Goal: Information Seeking & Learning: Learn about a topic

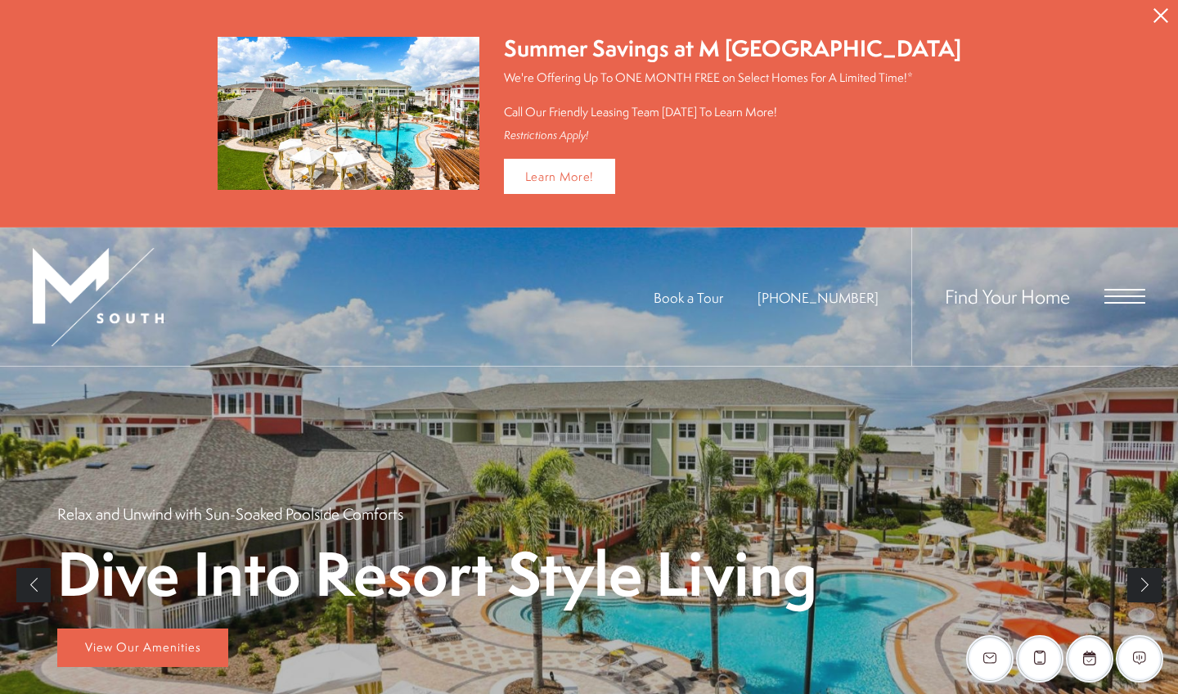
click at [586, 17] on icon "Close Alert" at bounding box center [1160, 15] width 15 height 15
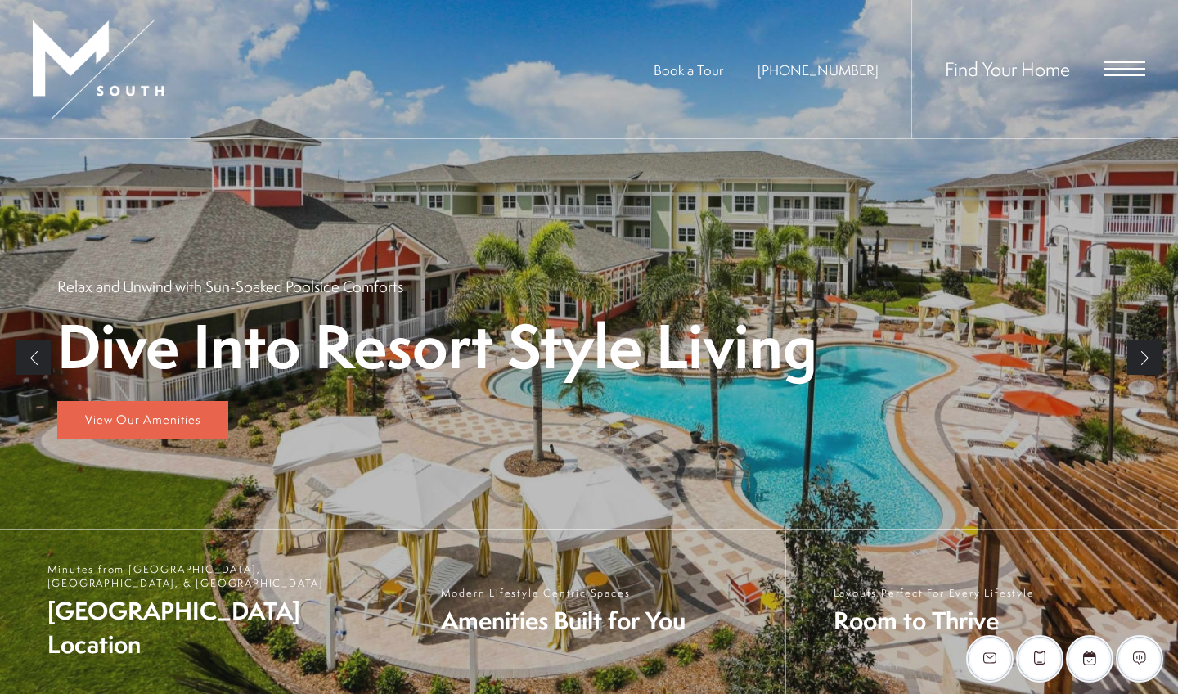
click at [586, 77] on div "Find Your Home" at bounding box center [1028, 69] width 234 height 138
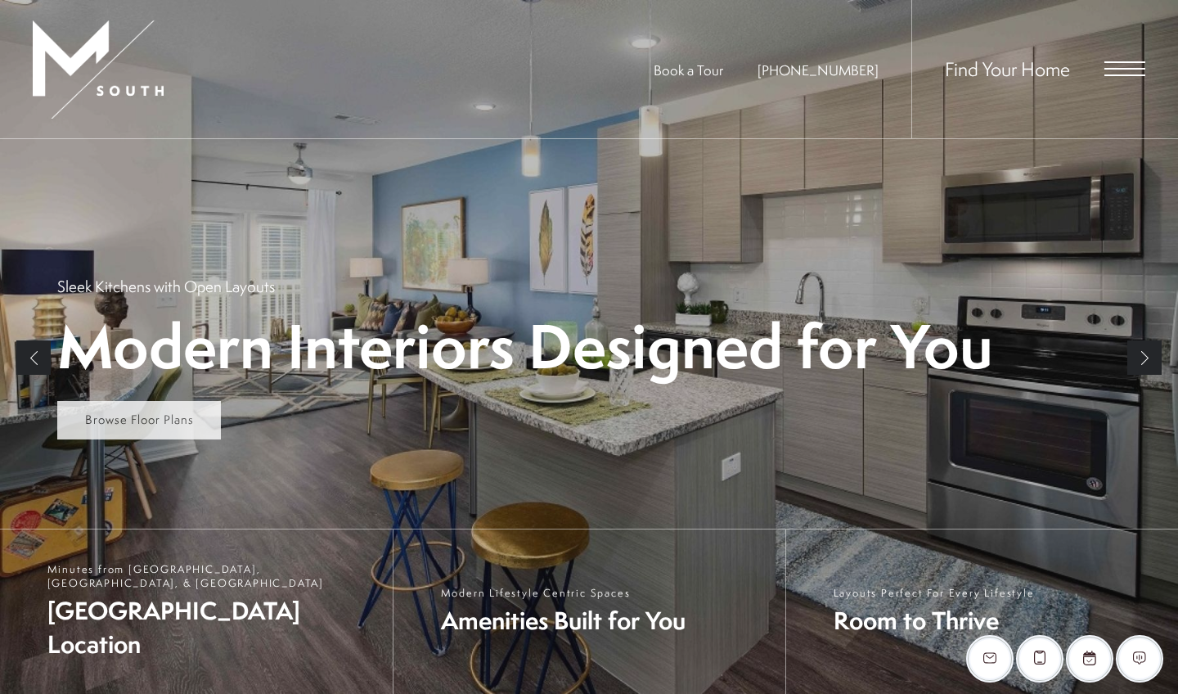
click at [191, 432] on link "Browse Floor Plans" at bounding box center [139, 420] width 164 height 39
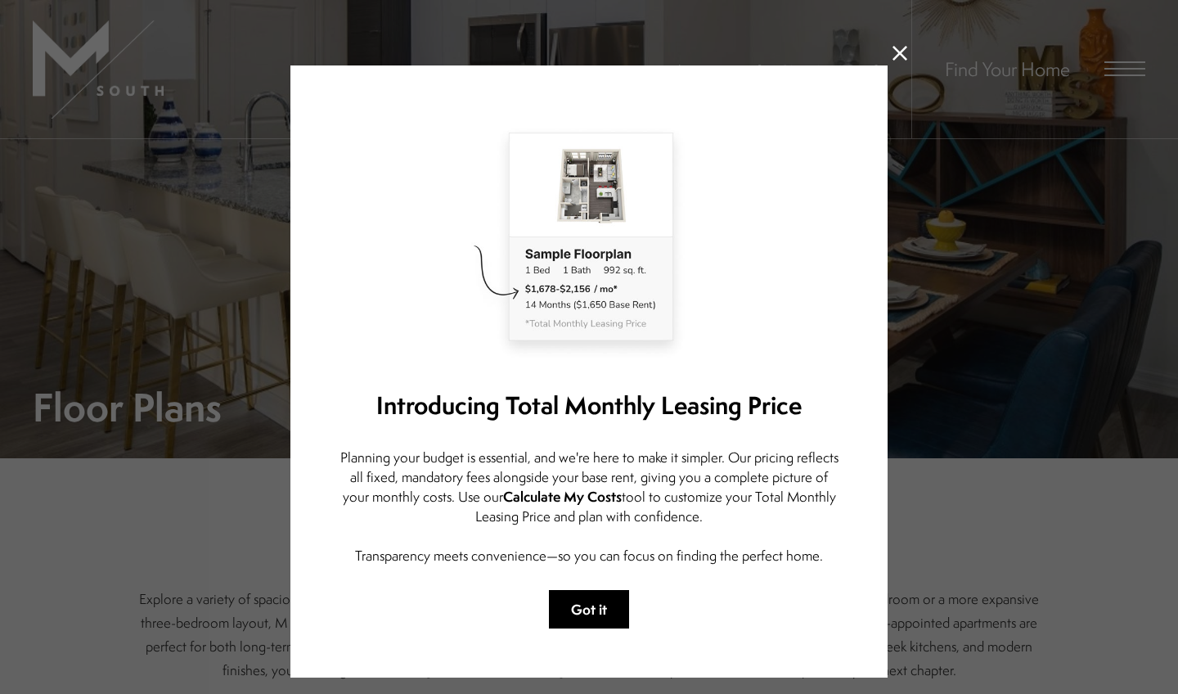
click at [584, 604] on button "Got it" at bounding box center [589, 609] width 80 height 38
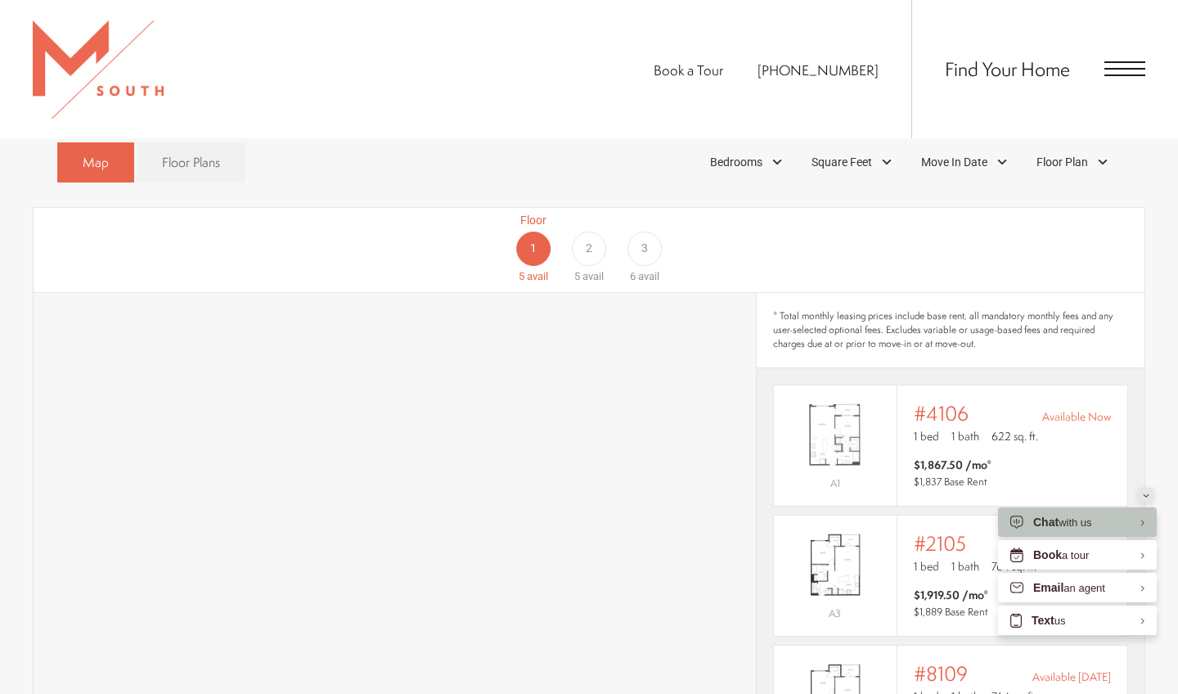
click at [1148, 497] on div "Minimize" at bounding box center [1146, 495] width 7 height 15
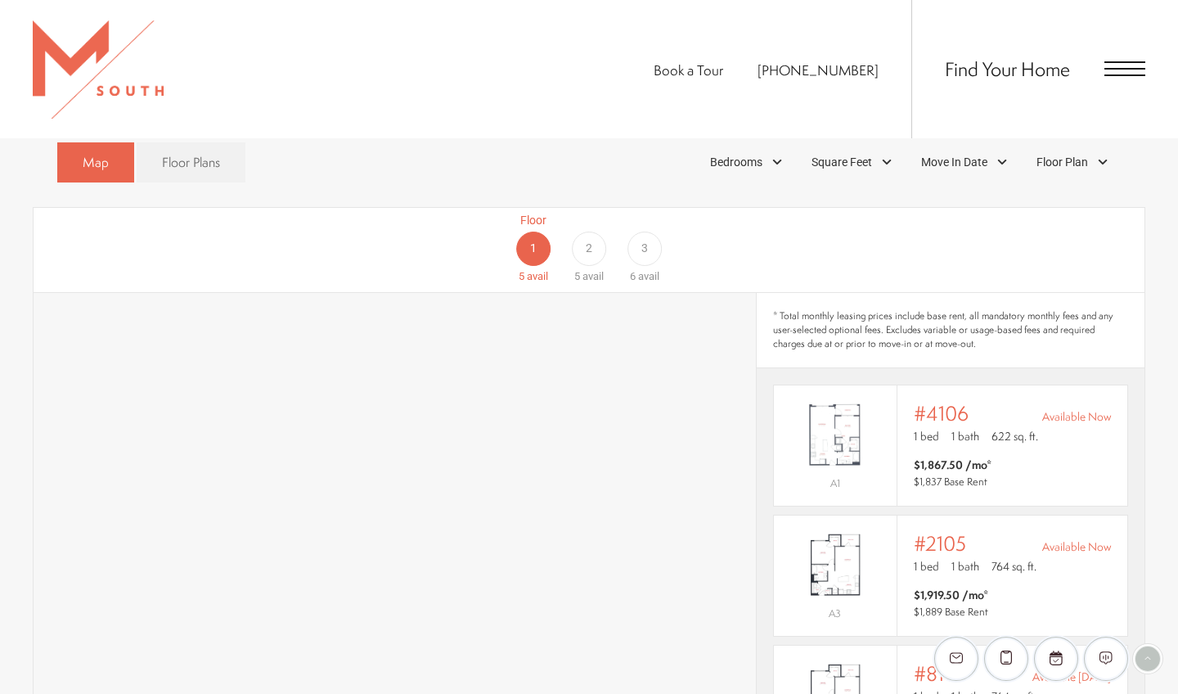
click at [582, 231] on div "2" at bounding box center [589, 248] width 34 height 34
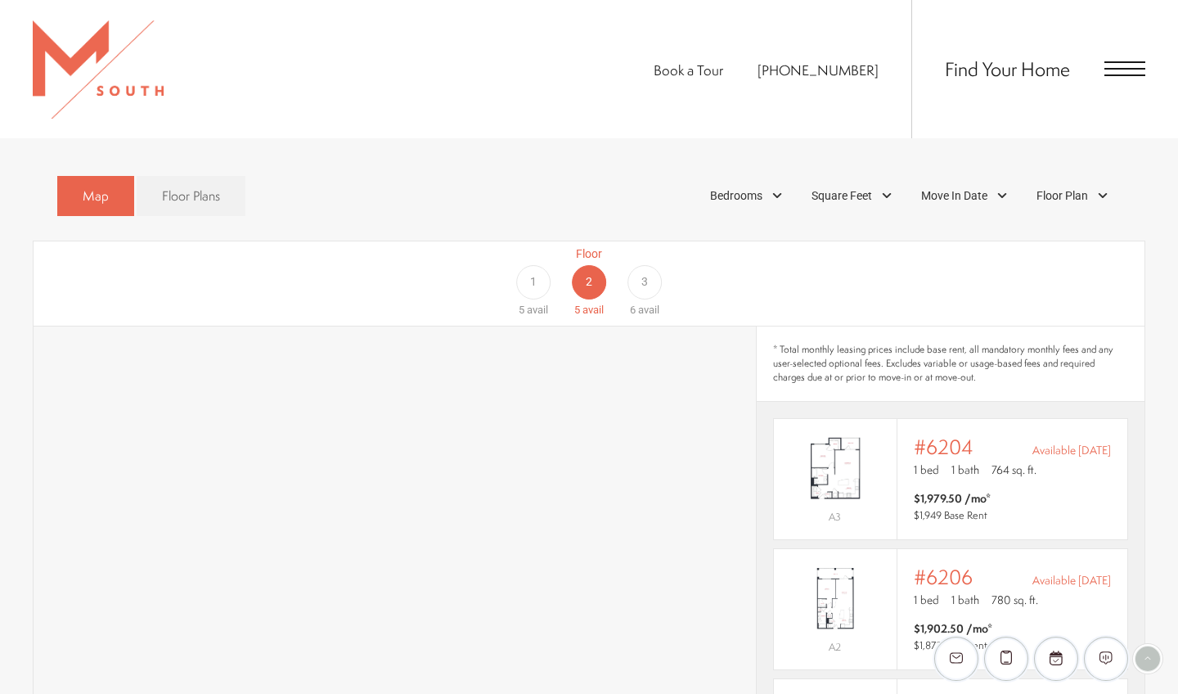
scroll to position [915, 0]
click at [640, 266] on div "3" at bounding box center [644, 283] width 34 height 34
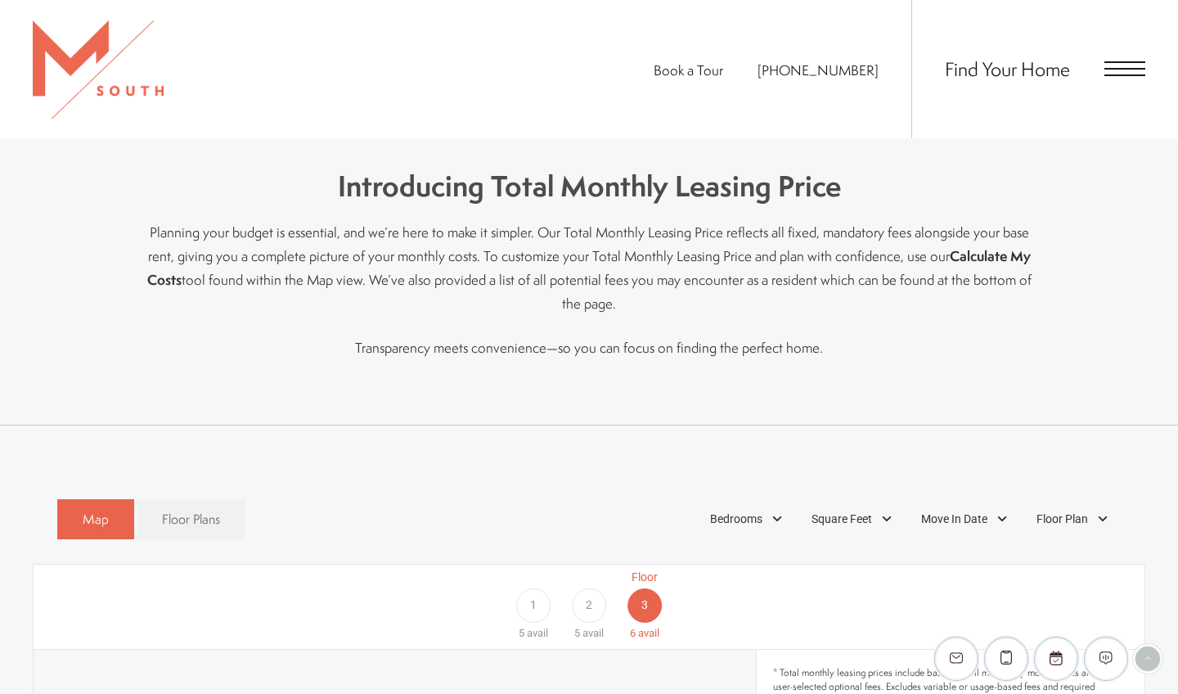
scroll to position [737, 0]
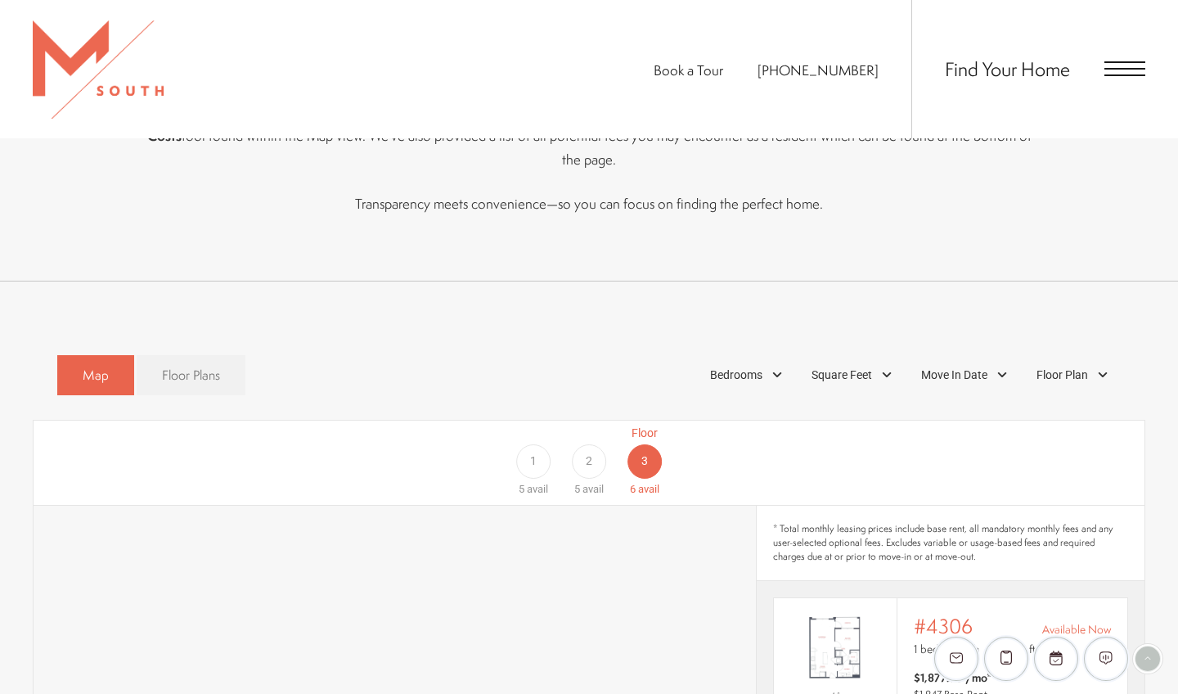
click at [225, 363] on link "Floor Plans" at bounding box center [191, 375] width 109 height 40
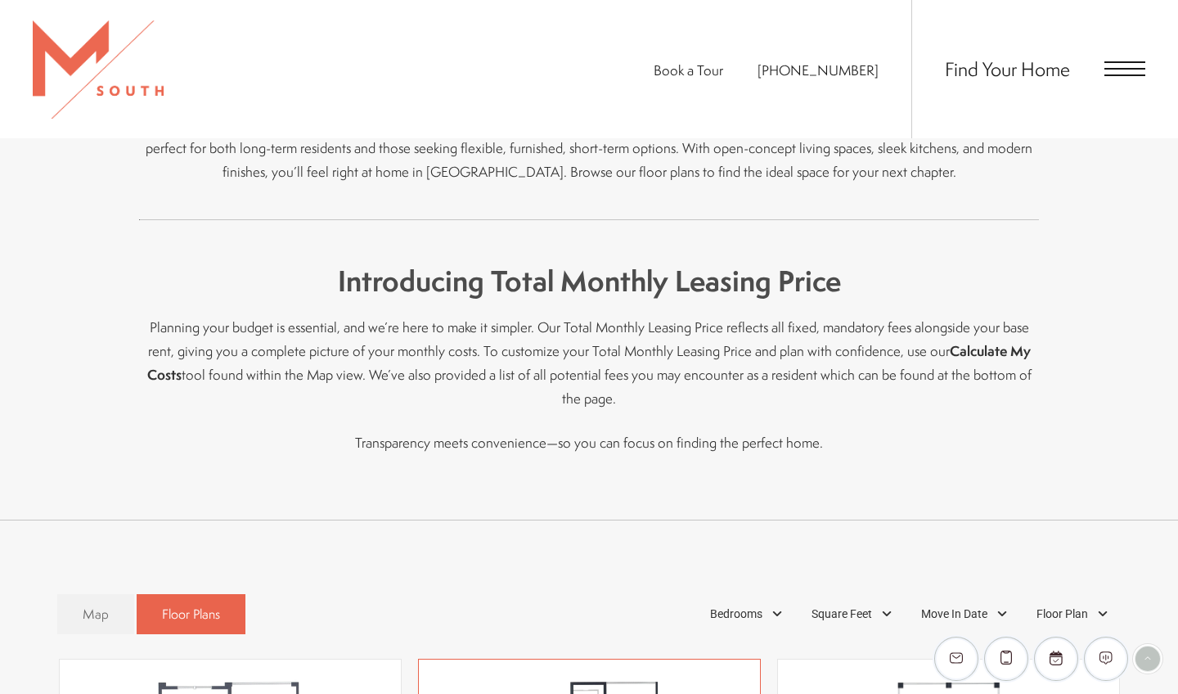
scroll to position [224, 0]
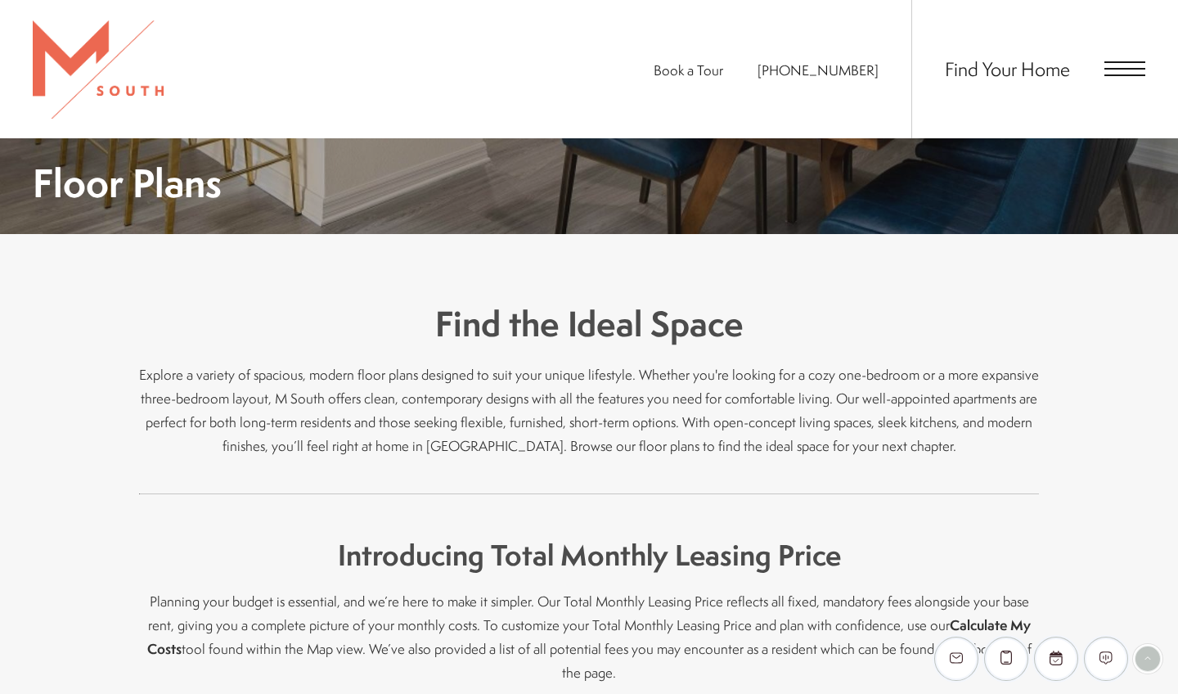
click at [1120, 77] on div "Find Your Home" at bounding box center [1028, 69] width 234 height 138
click at [1129, 74] on span "Open Menu" at bounding box center [1124, 68] width 41 height 15
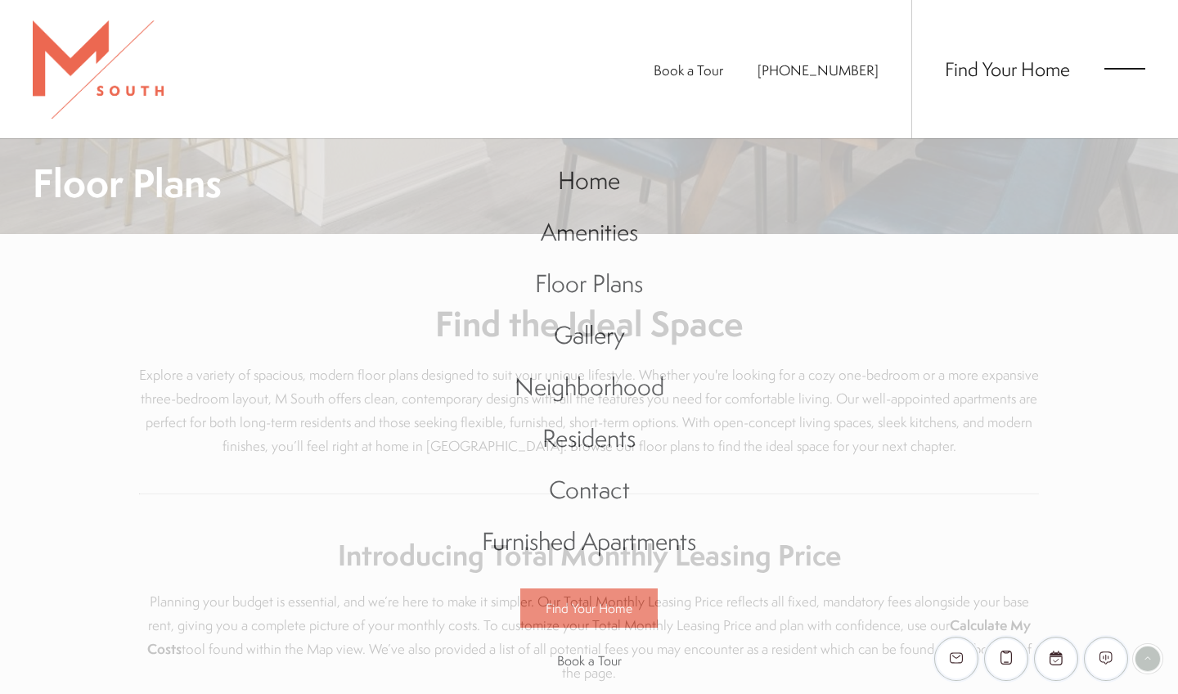
click at [1129, 74] on span "Open Menu" at bounding box center [1124, 68] width 41 height 15
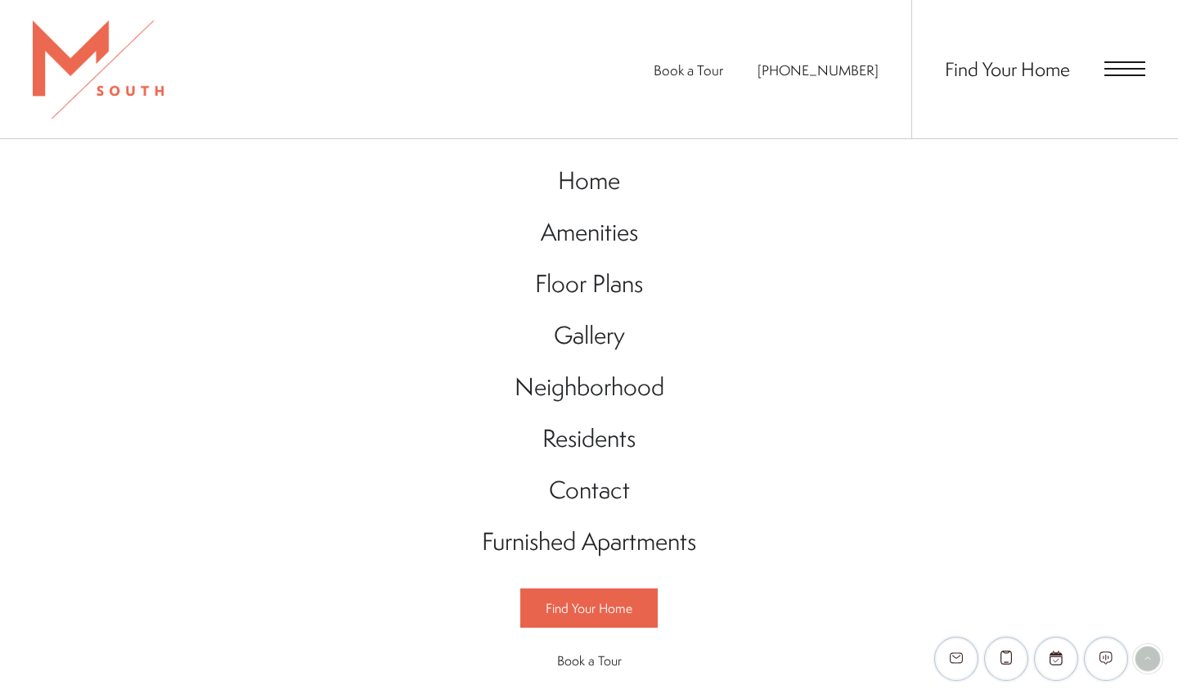
scroll to position [224, 0]
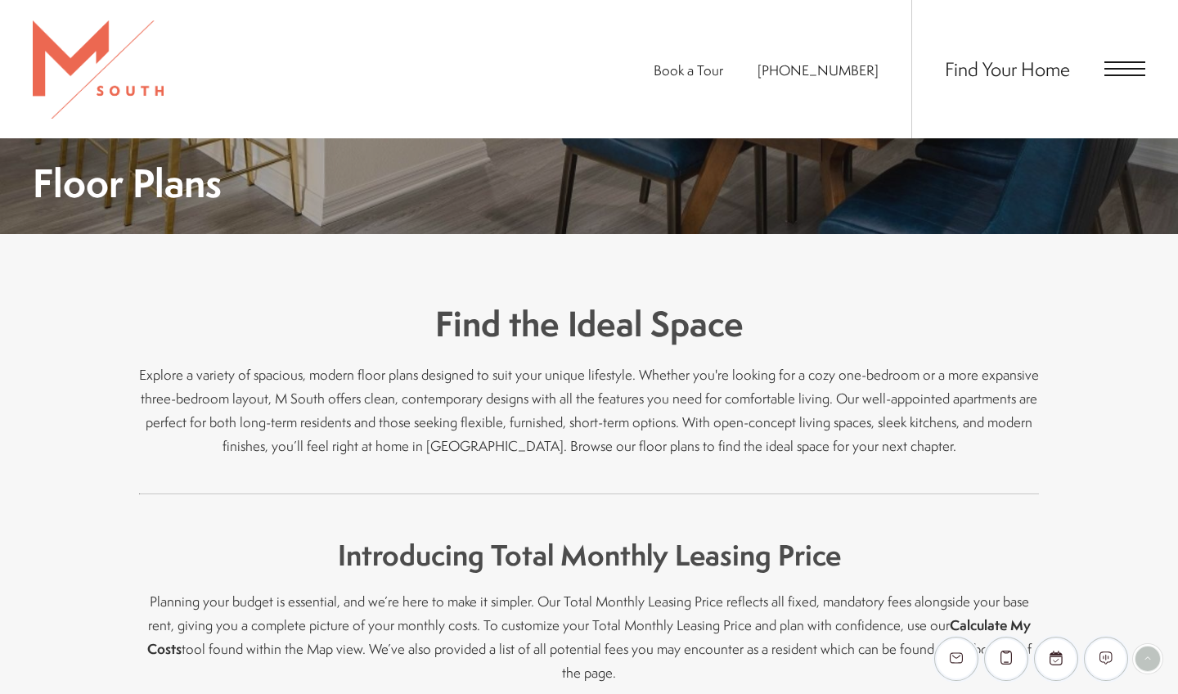
click at [1129, 74] on span "Open Menu" at bounding box center [1124, 68] width 41 height 15
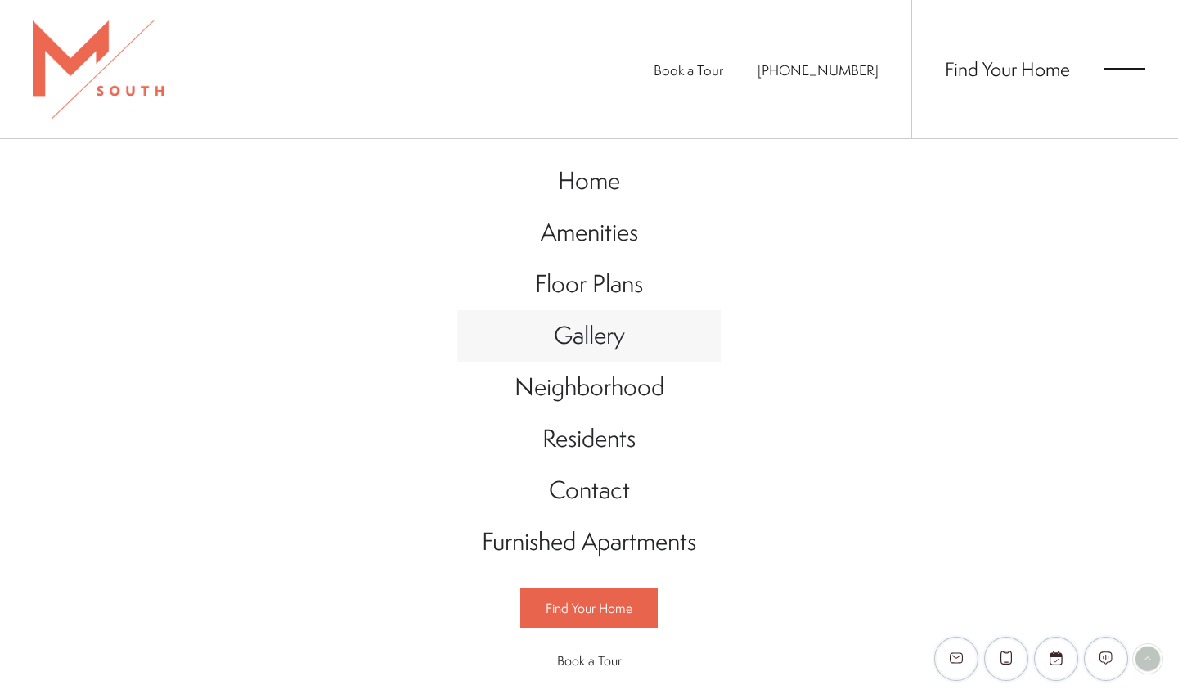
click at [631, 362] on link "Gallery" at bounding box center [588, 336] width 263 height 52
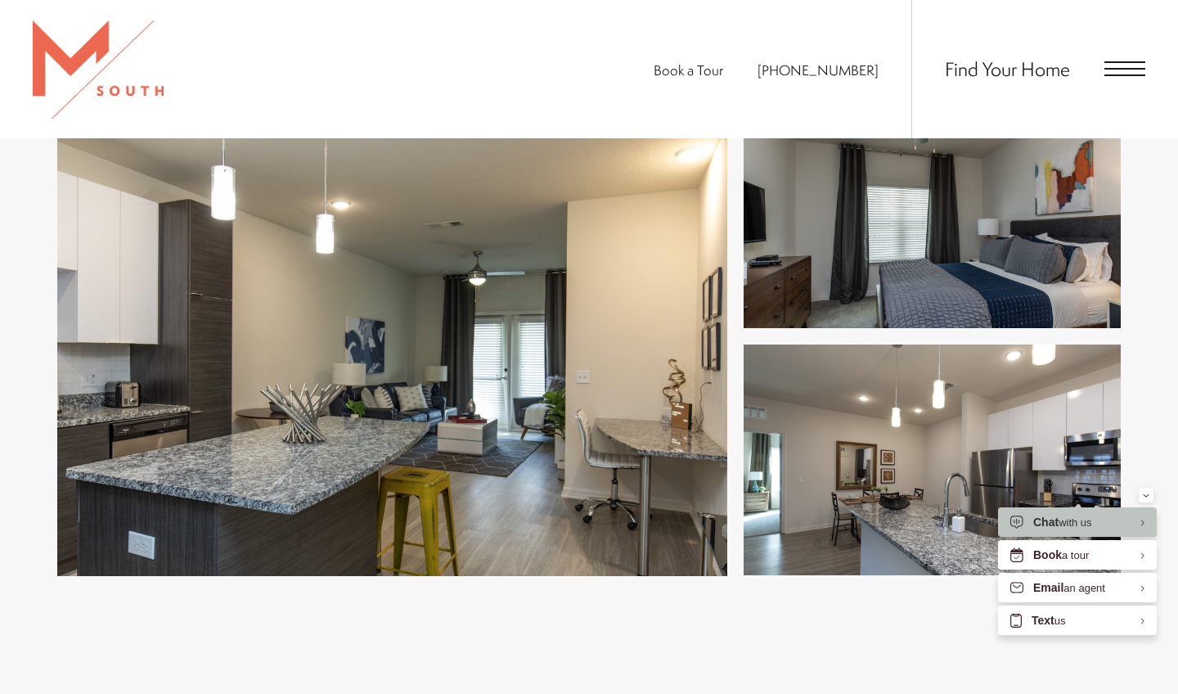
scroll to position [730, 0]
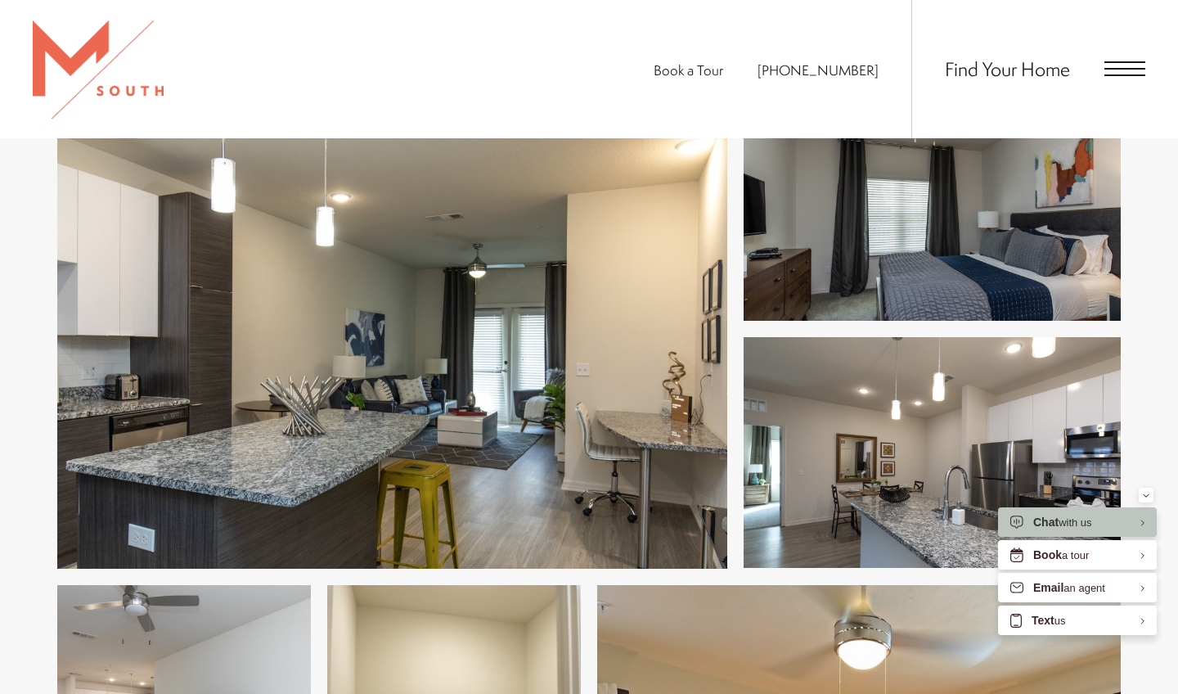
click at [1152, 497] on button "Minimize" at bounding box center [1146, 495] width 15 height 15
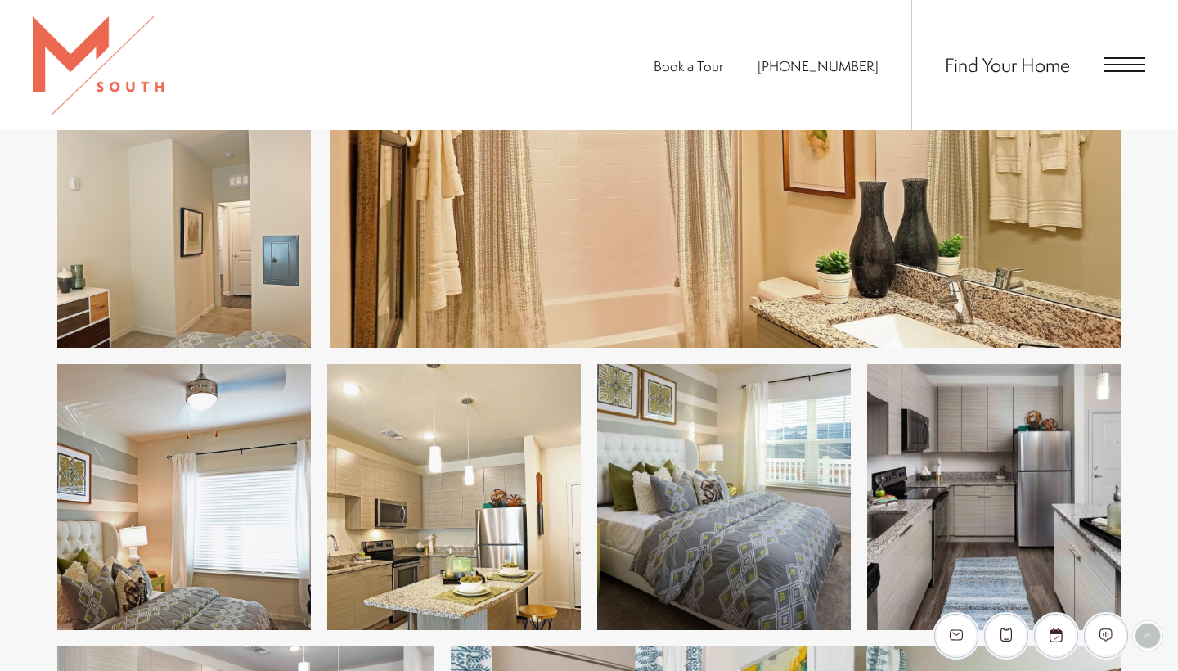
scroll to position [1818, 0]
